Goal: Navigation & Orientation: Find specific page/section

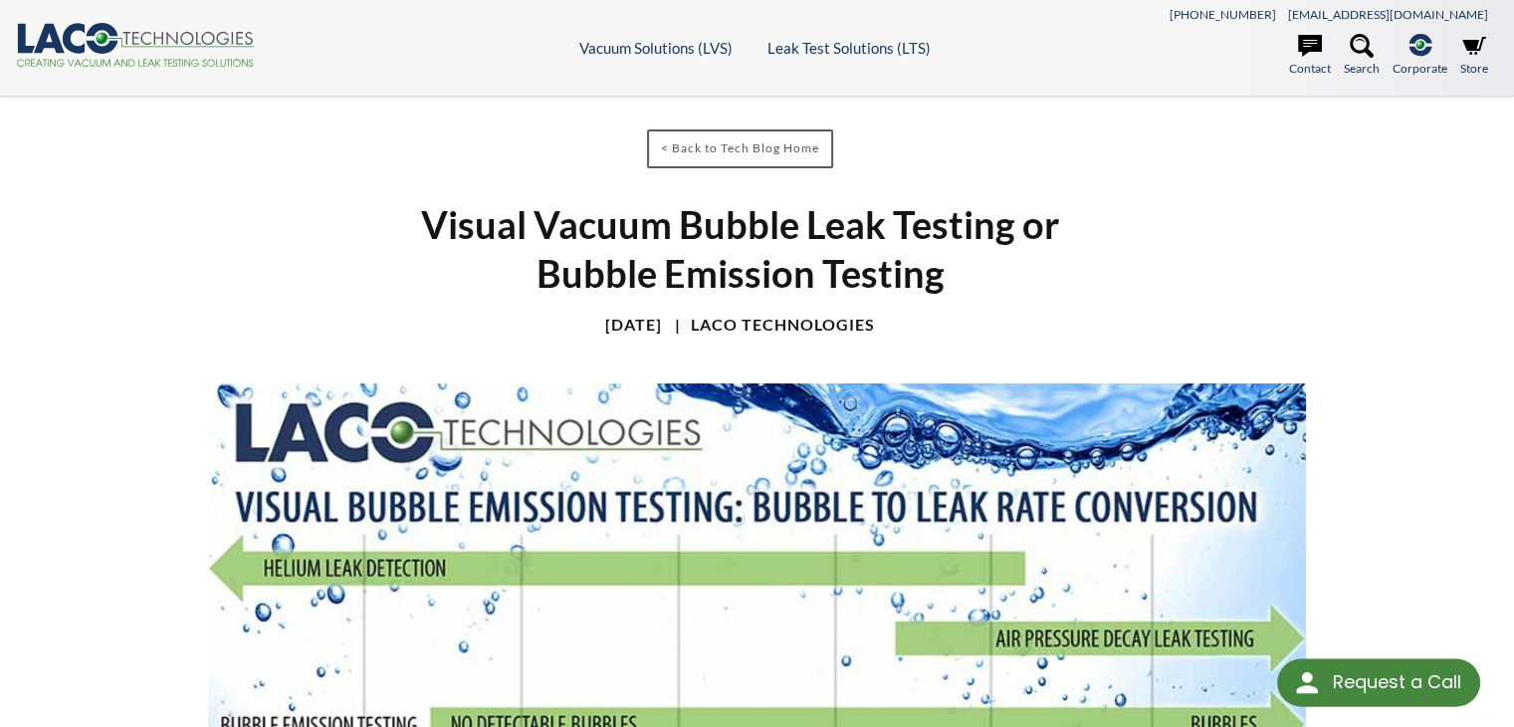
select select "วิดเจ็ตแปลภาษา"
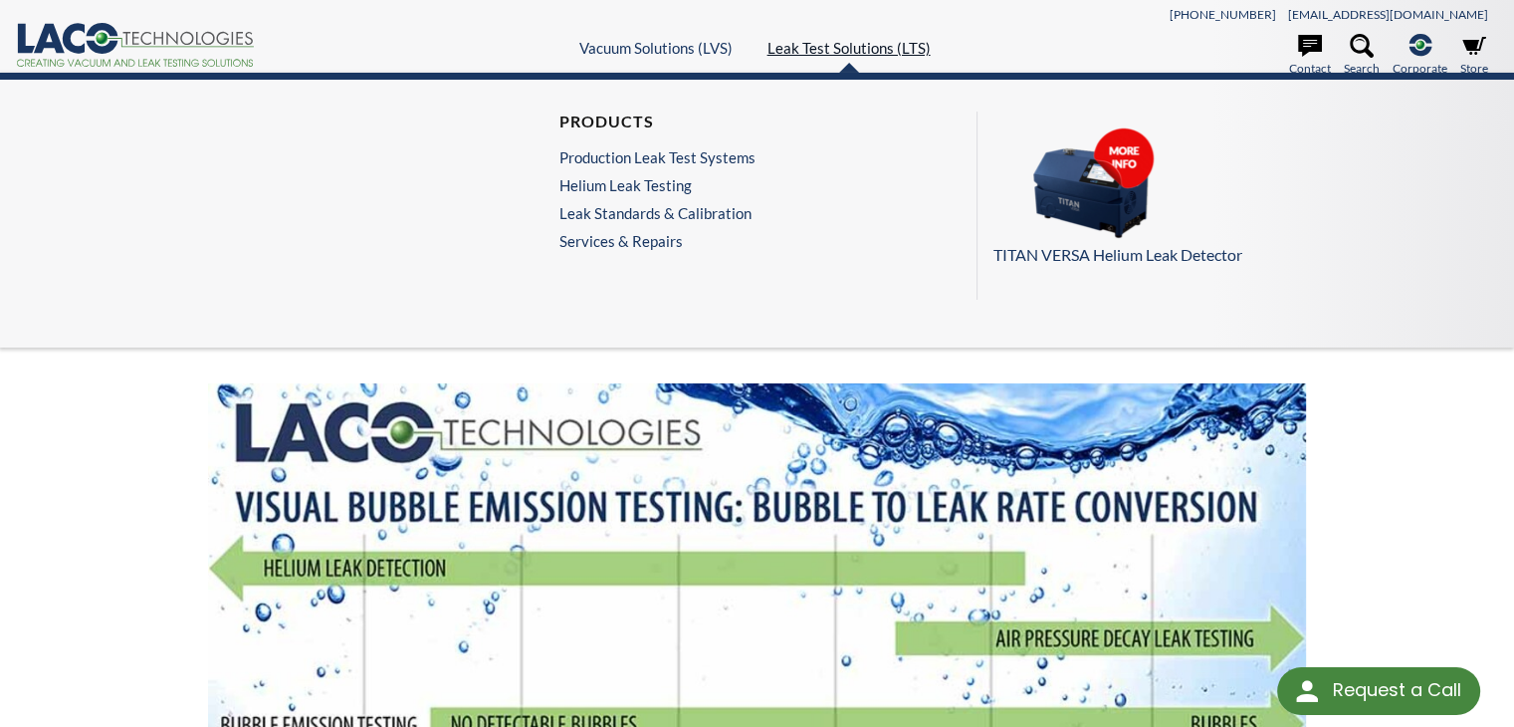
click at [852, 49] on link "Leak Test Solutions (LTS)" at bounding box center [849, 48] width 163 height 18
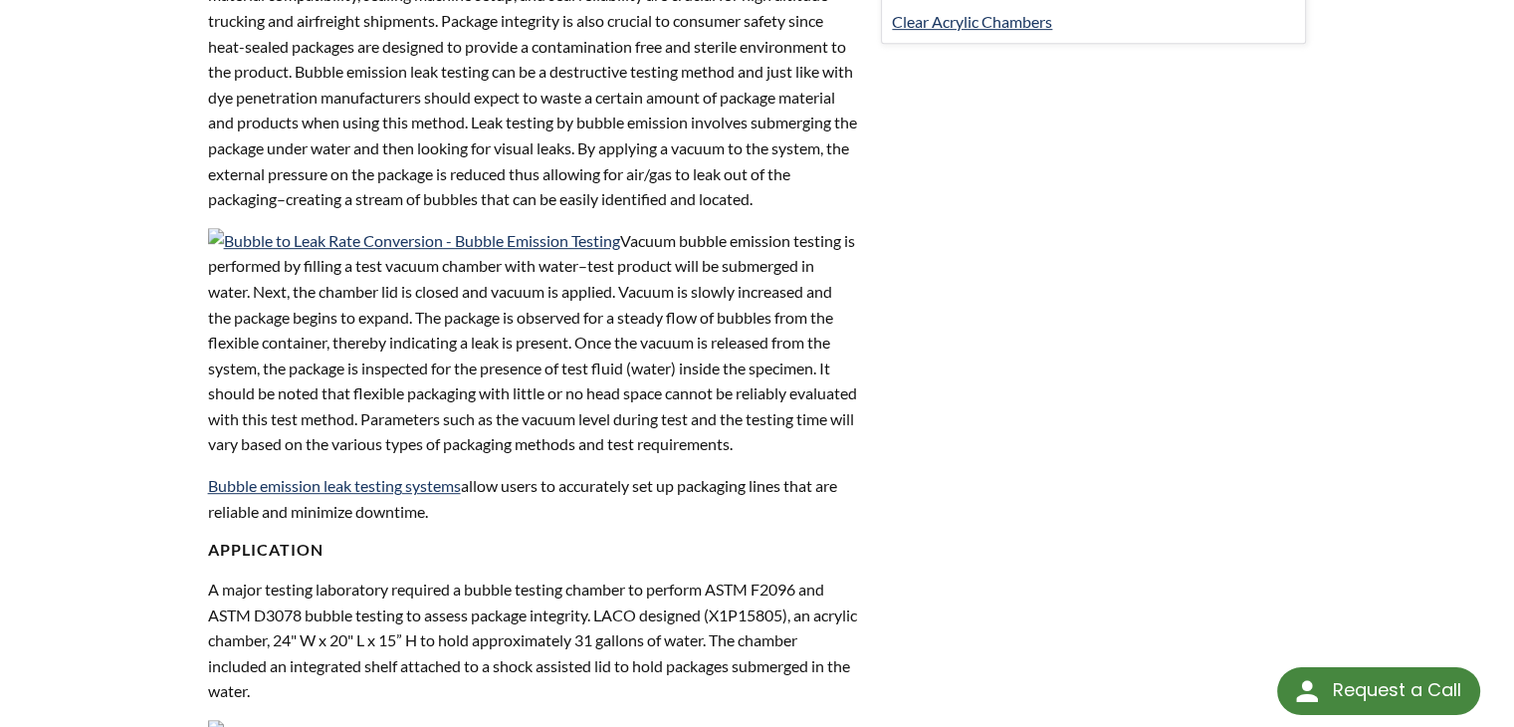
scroll to position [299, 0]
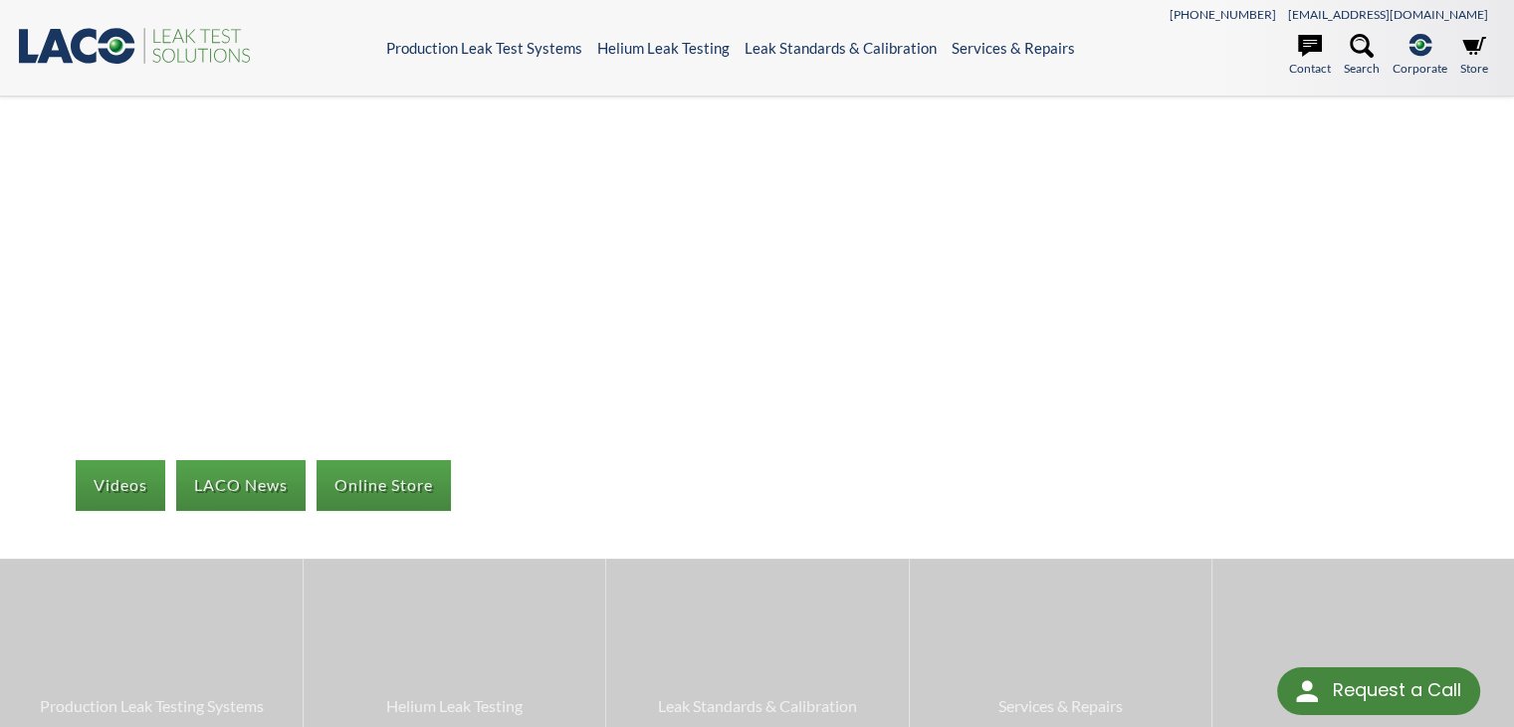
select select "วิดเจ็ตแปลภาษา"
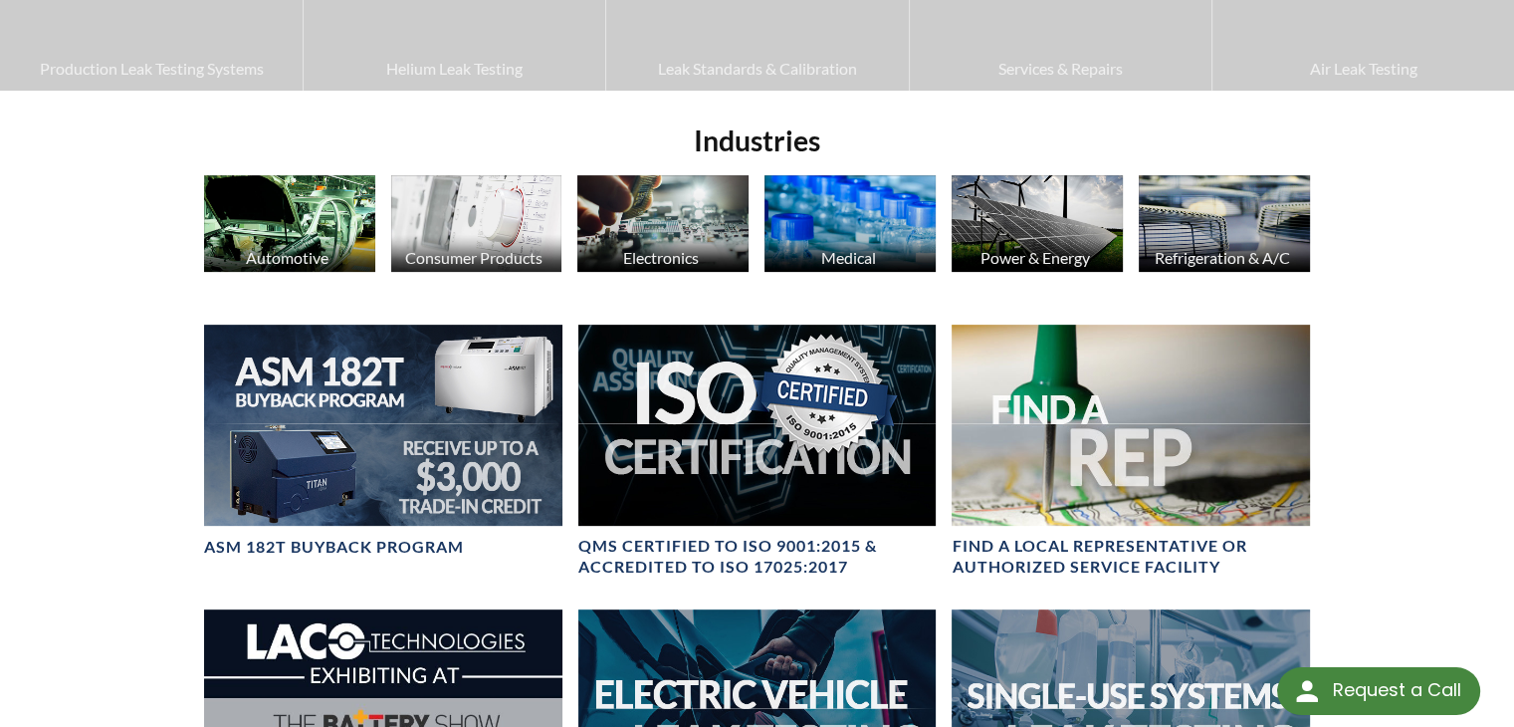
scroll to position [516, 0]
